Goal: Task Accomplishment & Management: Use online tool/utility

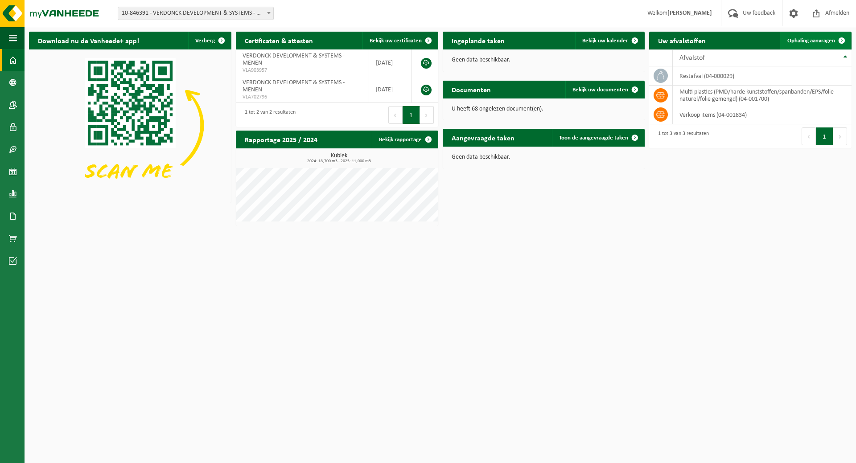
click at [821, 38] on span "Ophaling aanvragen" at bounding box center [811, 41] width 48 height 6
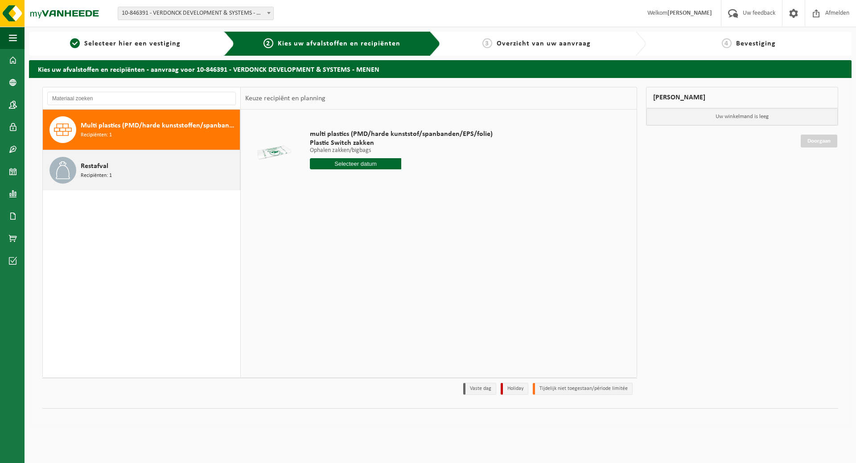
click at [112, 161] on div "Restafval Recipiënten: 1" at bounding box center [159, 170] width 157 height 27
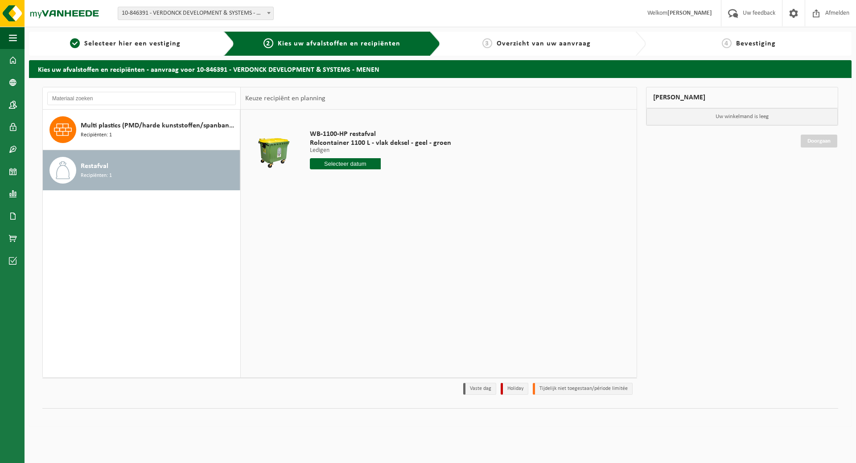
click at [354, 164] on input "text" at bounding box center [345, 163] width 71 height 11
click at [346, 242] on div "13" at bounding box center [349, 243] width 16 height 14
type input "Van 2025-08-13"
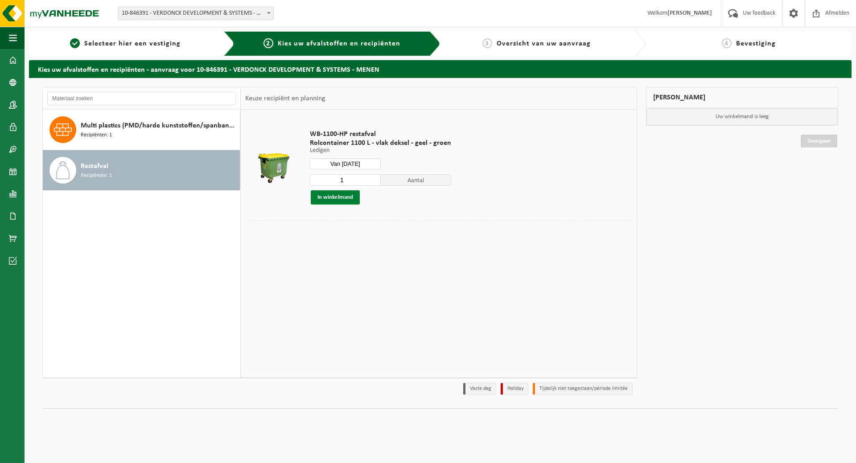
click at [343, 198] on button "In winkelmand" at bounding box center [335, 197] width 49 height 14
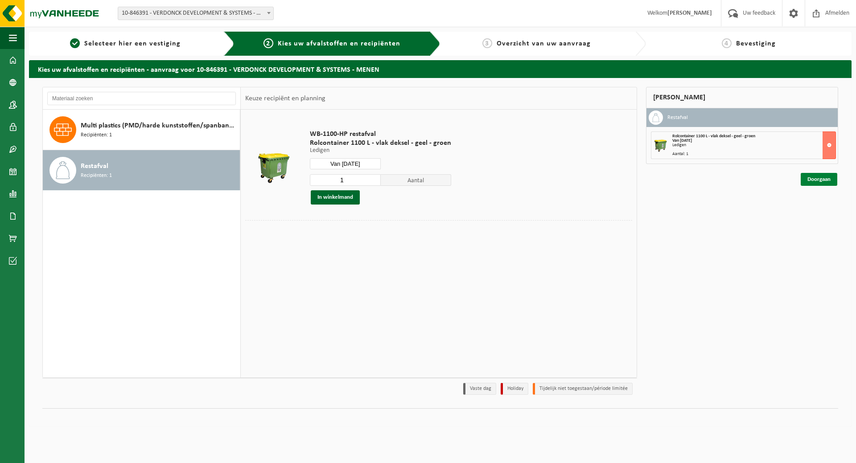
click at [815, 179] on link "Doorgaan" at bounding box center [818, 179] width 37 height 13
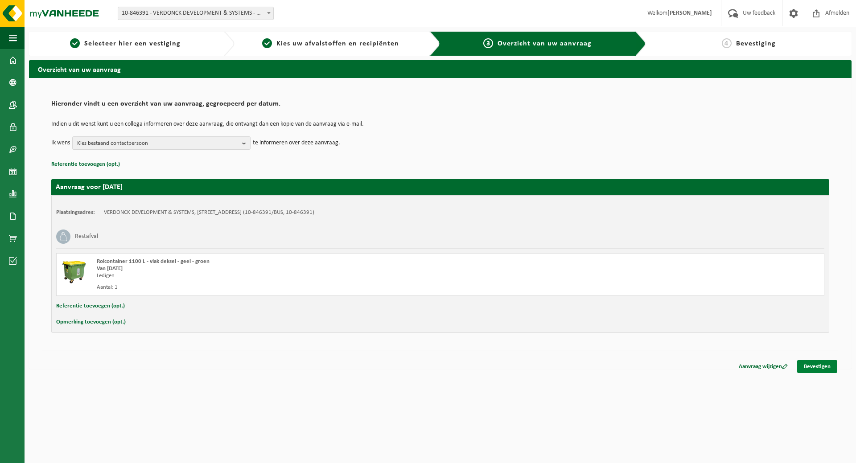
click at [822, 365] on link "Bevestigen" at bounding box center [817, 366] width 40 height 13
